Goal: Information Seeking & Learning: Check status

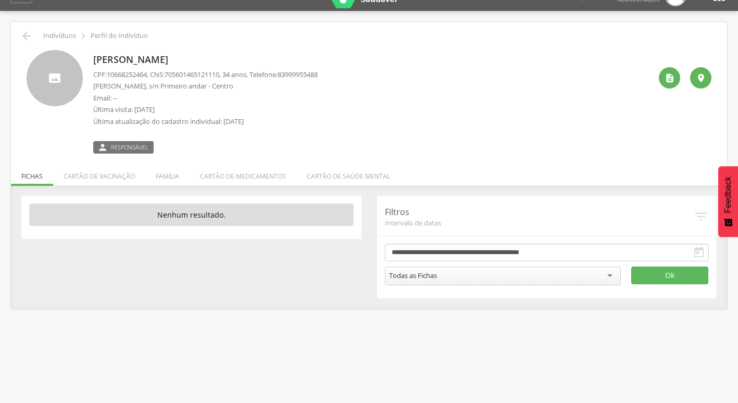
scroll to position [31, 0]
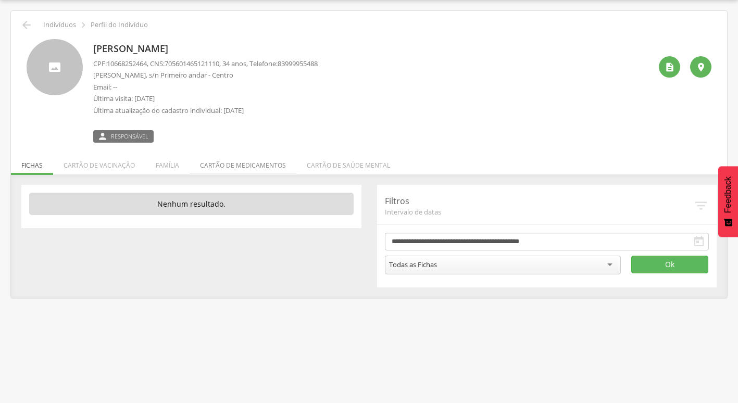
click at [215, 169] on li "Cartão de medicamentos" at bounding box center [243, 163] width 107 height 24
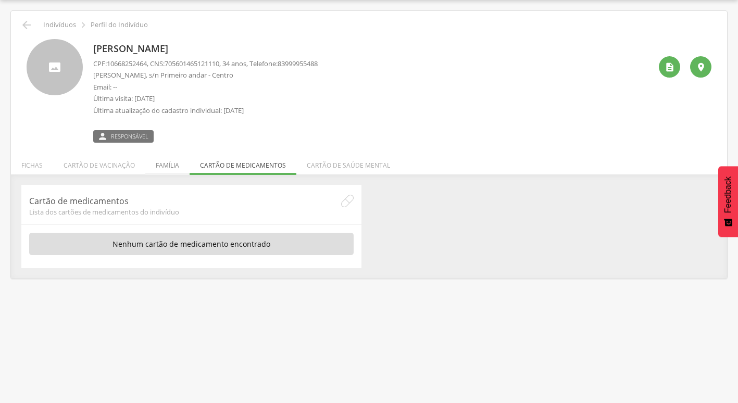
click at [158, 163] on li "Família" at bounding box center [167, 163] width 44 height 24
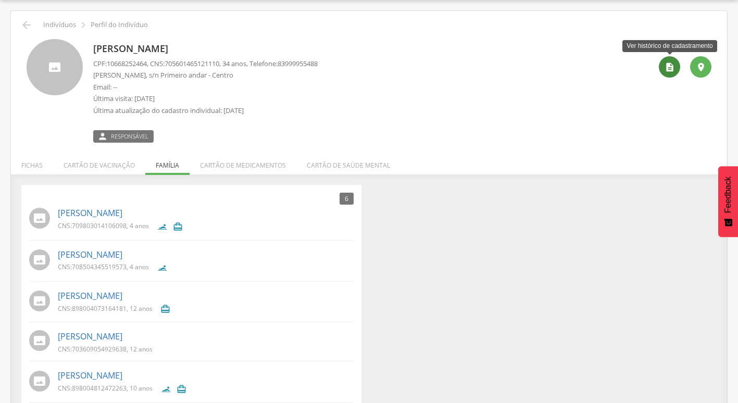
click at [672, 66] on icon "" at bounding box center [670, 67] width 10 height 10
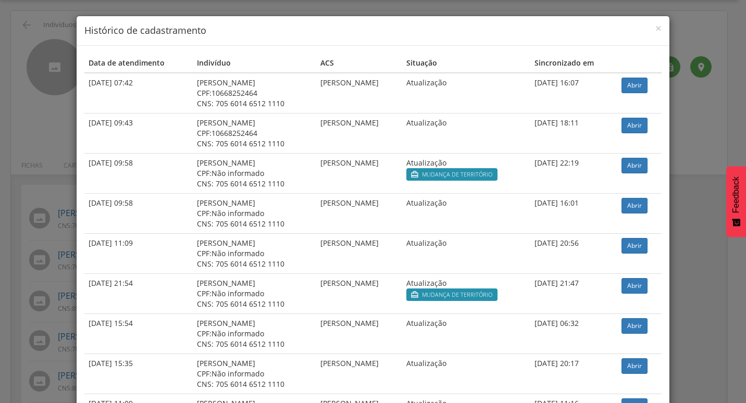
drag, startPoint x: 546, startPoint y: 85, endPoint x: 604, endPoint y: 85, distance: 57.8
click at [604, 85] on td "25/08/2025 16:07" at bounding box center [573, 93] width 87 height 41
click at [604, 88] on td "25/08/2025 16:07" at bounding box center [573, 93] width 87 height 41
click at [646, 84] on link "Abrir" at bounding box center [635, 86] width 26 height 16
click at [655, 26] on span "×" at bounding box center [658, 28] width 6 height 15
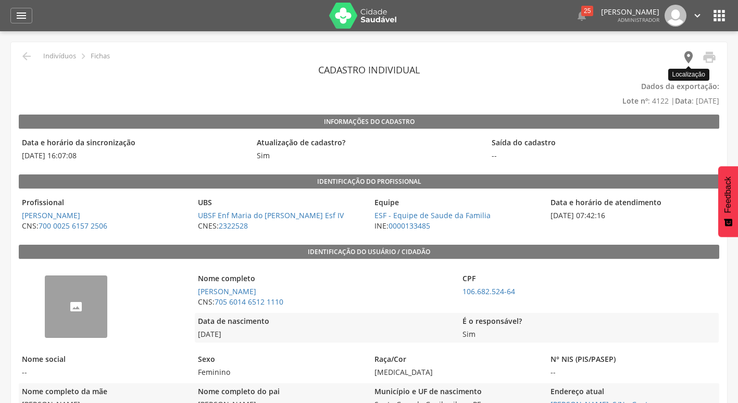
click at [684, 56] on icon "" at bounding box center [689, 57] width 15 height 15
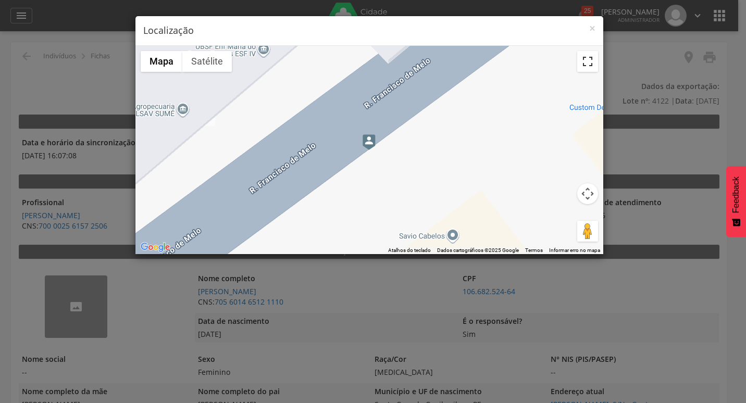
drag, startPoint x: 584, startPoint y: 65, endPoint x: 586, endPoint y: 104, distance: 38.6
click at [584, 65] on button "Ativar a visualização em tela cheia" at bounding box center [587, 61] width 21 height 21
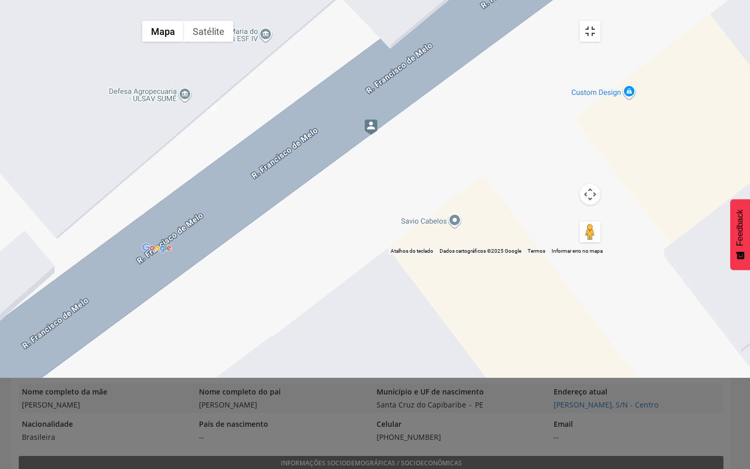
click at [601, 21] on button "Ativar a visualização em tela cheia" at bounding box center [590, 31] width 21 height 21
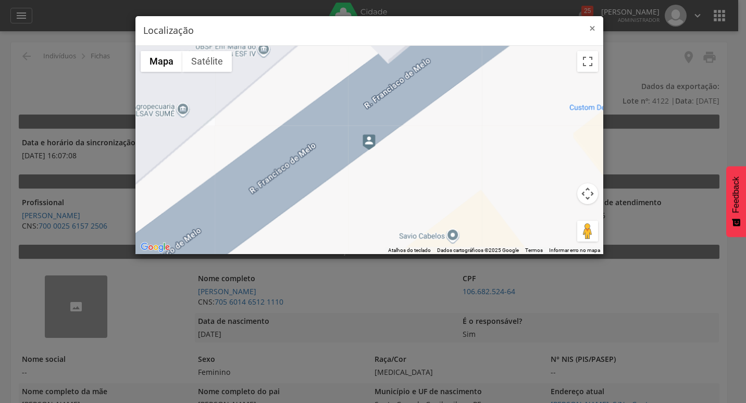
click at [595, 29] on span "×" at bounding box center [592, 28] width 6 height 15
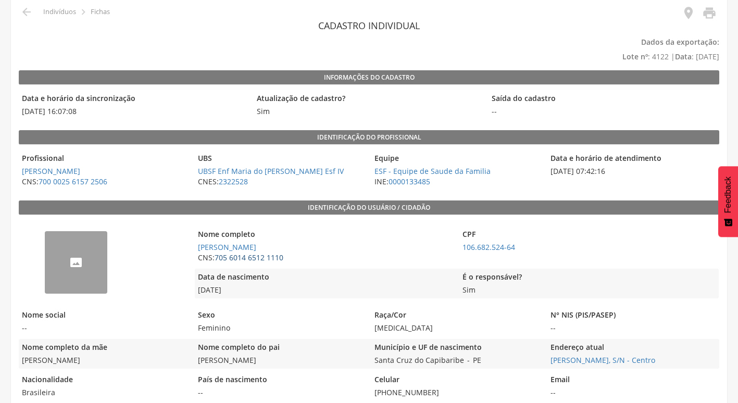
scroll to position [104, 0]
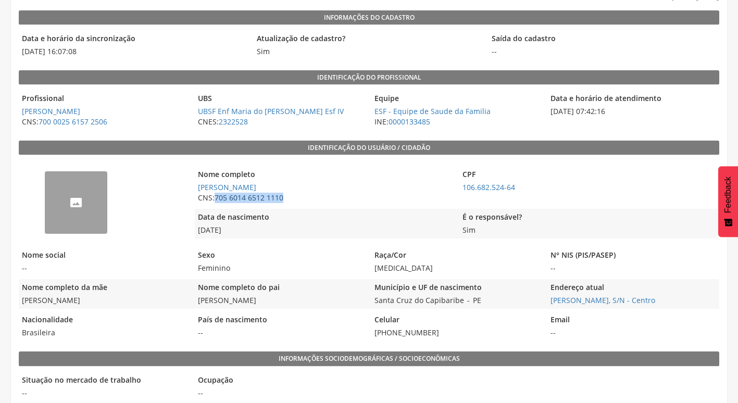
drag, startPoint x: 314, startPoint y: 194, endPoint x: 216, endPoint y: 201, distance: 98.2
click at [216, 201] on span "CNS: 705 6014 6512 1110" at bounding box center [324, 198] width 259 height 10
copy link "705 6014 6512 1110"
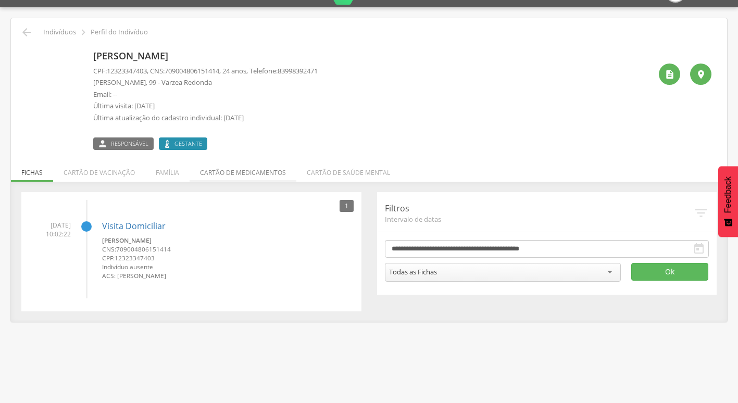
scroll to position [31, 0]
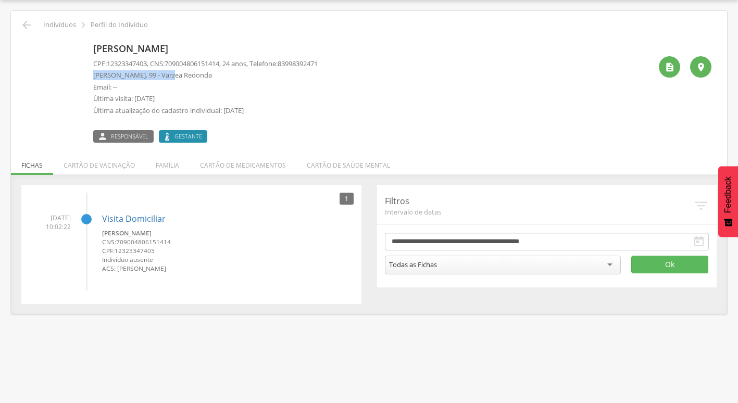
drag, startPoint x: 93, startPoint y: 75, endPoint x: 176, endPoint y: 77, distance: 82.9
click at [176, 77] on p "Francisco Paulinho Gomes, 99 - Varzea Redonda" at bounding box center [205, 75] width 225 height 10
copy p "Francisco Paulinho Gomes"
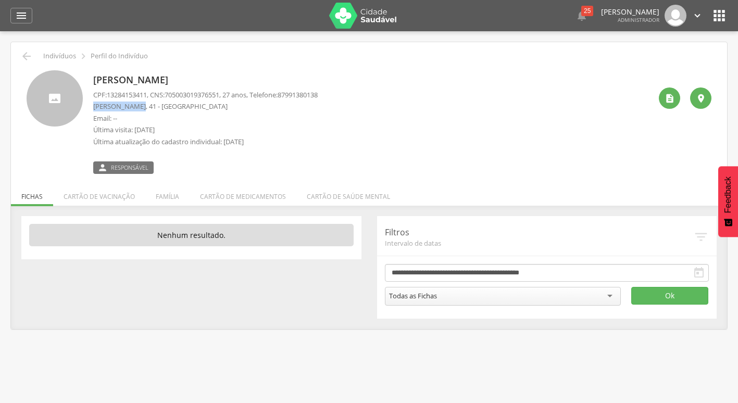
drag, startPoint x: 93, startPoint y: 107, endPoint x: 135, endPoint y: 105, distance: 42.3
click at [135, 105] on div "Sabrina Pereira Santos CPF: 13284153411 , CNS: 705003019376551 , 27 anos, Telef…" at bounding box center [369, 122] width 685 height 104
copy p "José Cipriano"
click at [263, 199] on li "Cartão de medicamentos" at bounding box center [243, 194] width 107 height 24
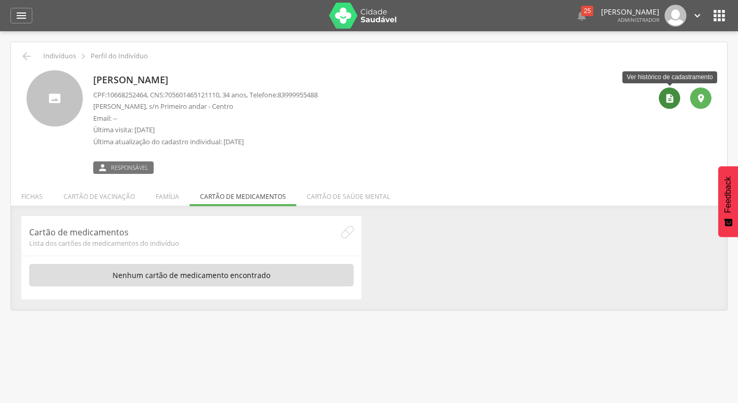
click at [665, 100] on icon "" at bounding box center [670, 98] width 10 height 10
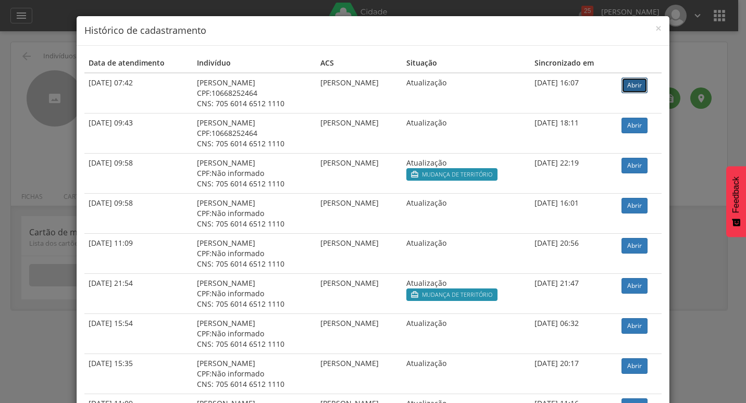
click at [637, 83] on link "Abrir" at bounding box center [635, 86] width 26 height 16
drag, startPoint x: 180, startPoint y: 88, endPoint x: 267, endPoint y: 87, distance: 87.0
click at [267, 87] on td "Thais Ferreira de Lima CPF: 10668252464 CNS: 705 6014 6512 1110" at bounding box center [254, 93] width 123 height 41
drag, startPoint x: 267, startPoint y: 87, endPoint x: 251, endPoint y: 80, distance: 17.5
click at [251, 80] on div "[PERSON_NAME]" at bounding box center [254, 83] width 115 height 10
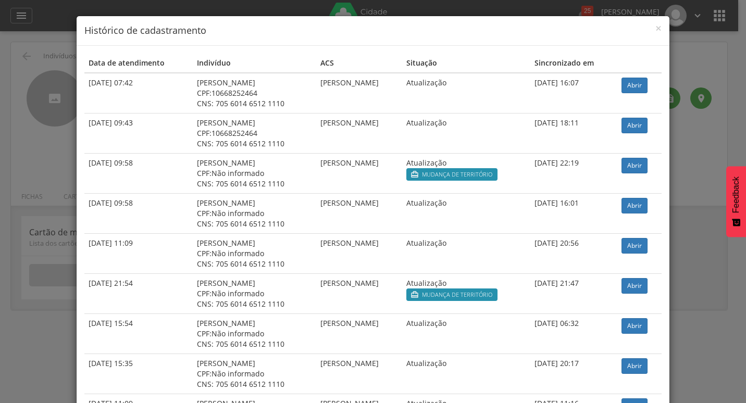
drag, startPoint x: 180, startPoint y: 83, endPoint x: 264, endPoint y: 84, distance: 83.4
click at [264, 84] on div "[PERSON_NAME]" at bounding box center [254, 83] width 115 height 10
drag, startPoint x: 542, startPoint y: 125, endPoint x: 604, endPoint y: 129, distance: 62.1
click at [604, 129] on td "13/03/2024 18:11" at bounding box center [573, 133] width 87 height 40
click at [402, 113] on td "[PERSON_NAME]" at bounding box center [359, 93] width 86 height 41
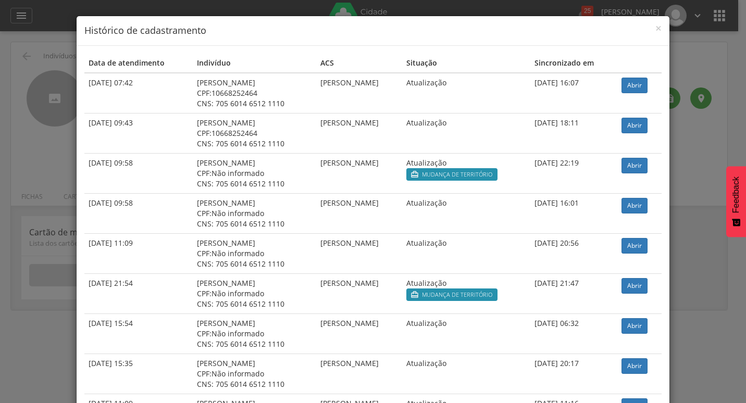
drag, startPoint x: 545, startPoint y: 83, endPoint x: 605, endPoint y: 87, distance: 61.1
click at [605, 87] on td "25/08/2025 16:07" at bounding box center [573, 93] width 87 height 41
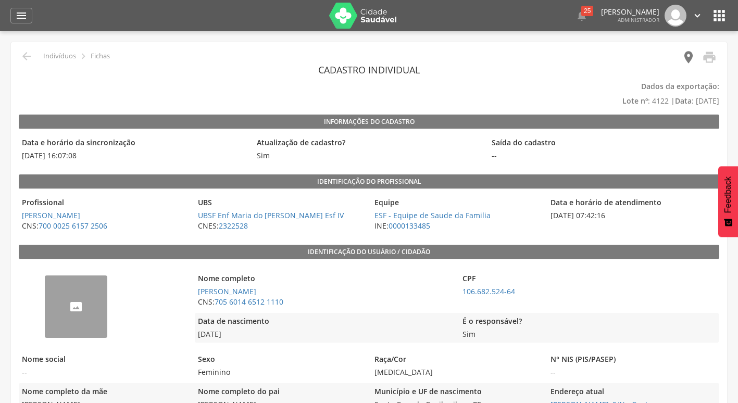
click at [691, 58] on icon "" at bounding box center [689, 57] width 15 height 15
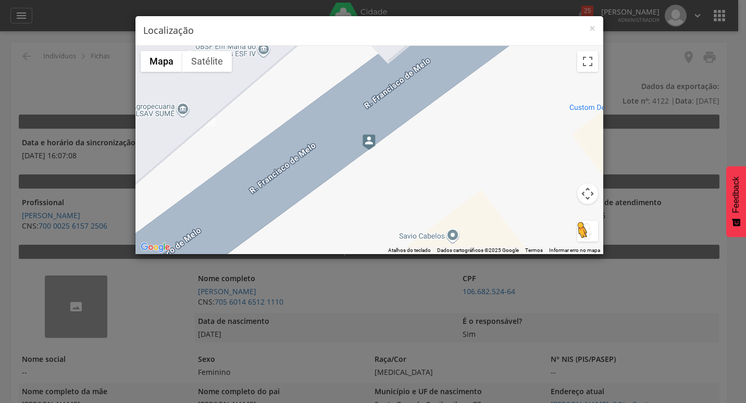
click at [585, 231] on button "Arraste o Pegman até o mapa para abrir o Street View" at bounding box center [587, 231] width 21 height 21
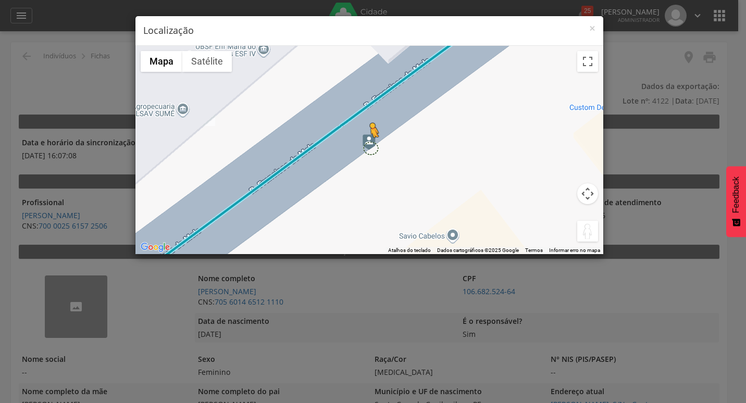
drag, startPoint x: 585, startPoint y: 231, endPoint x: 370, endPoint y: 147, distance: 230.3
click at [370, 147] on div "Pressione as teclas Alt + Enter para ativar o recurso de arrastar com o teclado…" at bounding box center [369, 150] width 468 height 208
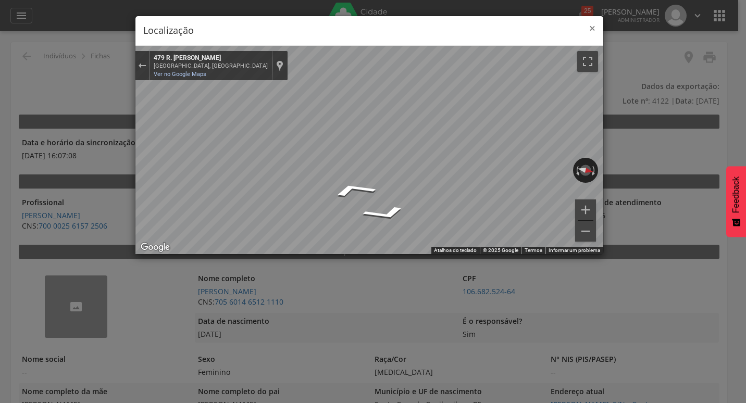
click at [595, 29] on span "×" at bounding box center [592, 28] width 6 height 15
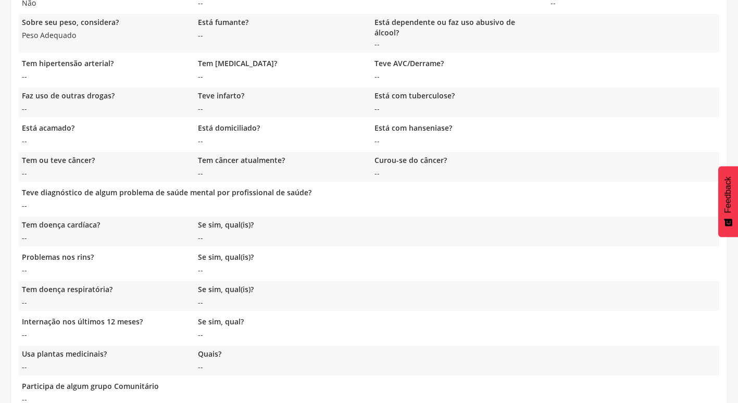
scroll to position [830, 0]
